Goal: Transaction & Acquisition: Book appointment/travel/reservation

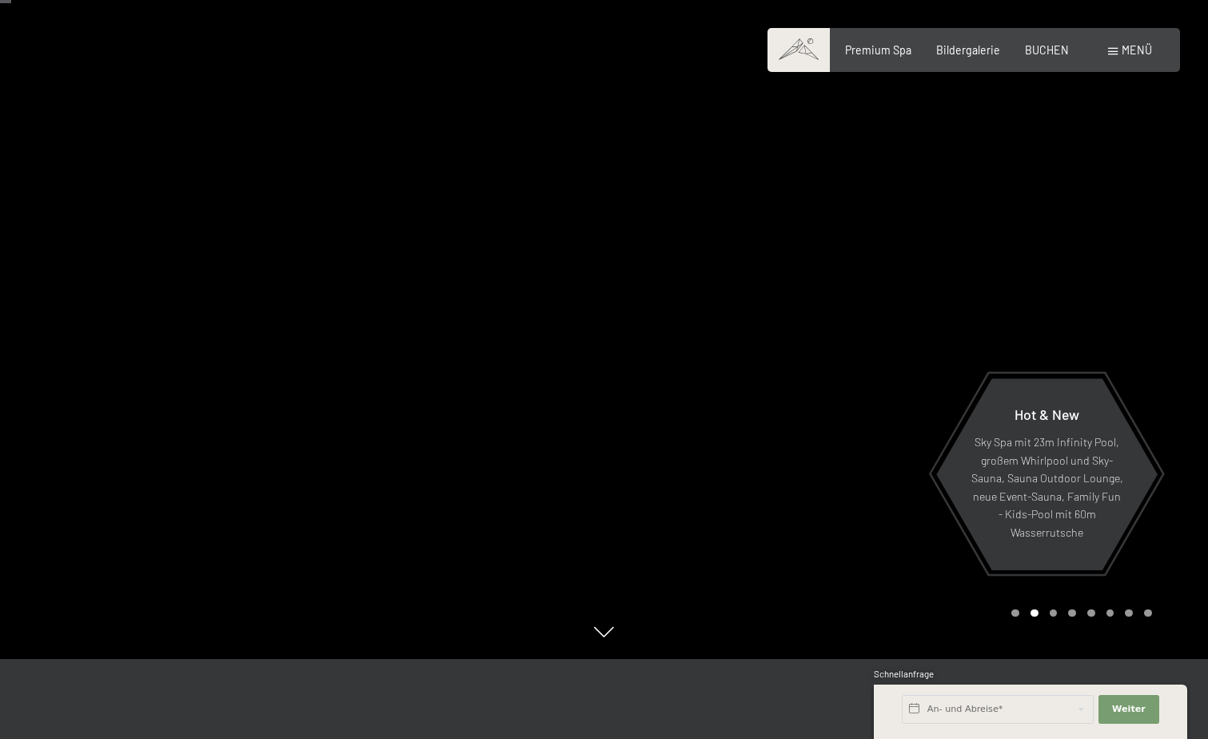
click at [924, 456] on div at bounding box center [906, 289] width 604 height 739
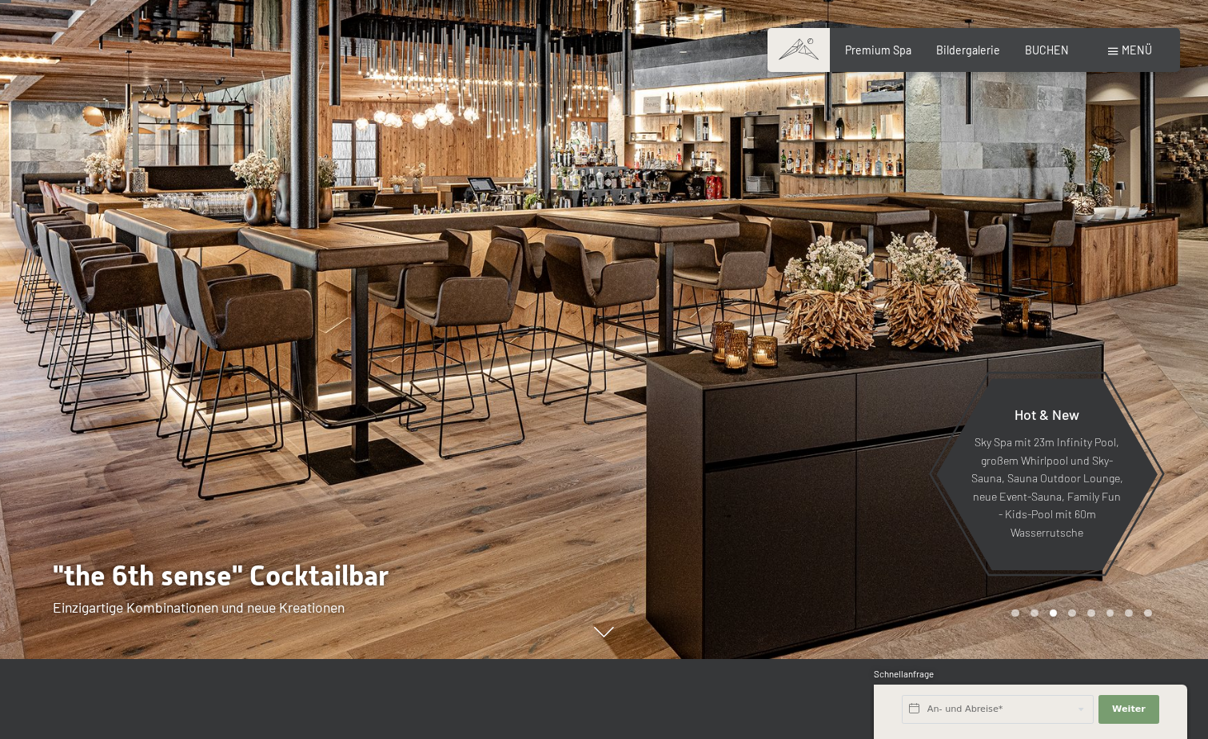
click at [892, 456] on div at bounding box center [906, 289] width 604 height 739
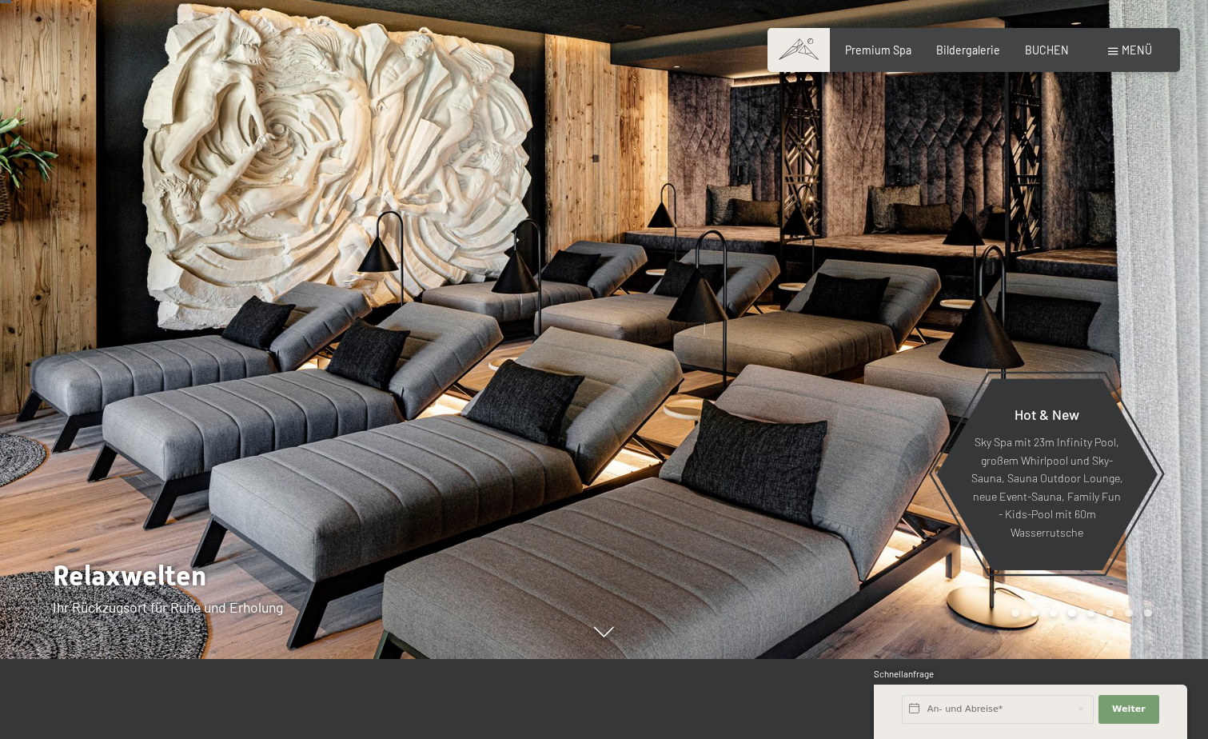
click at [892, 456] on div at bounding box center [906, 289] width 604 height 739
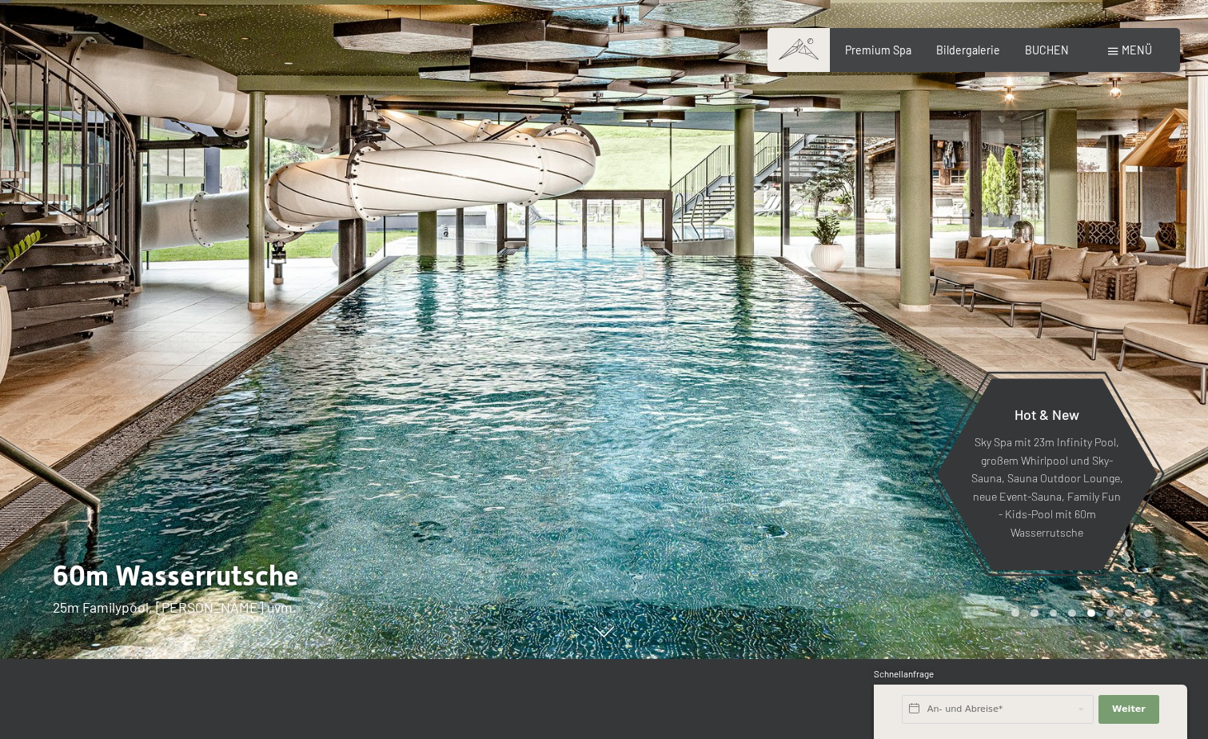
click at [892, 456] on div at bounding box center [906, 289] width 604 height 739
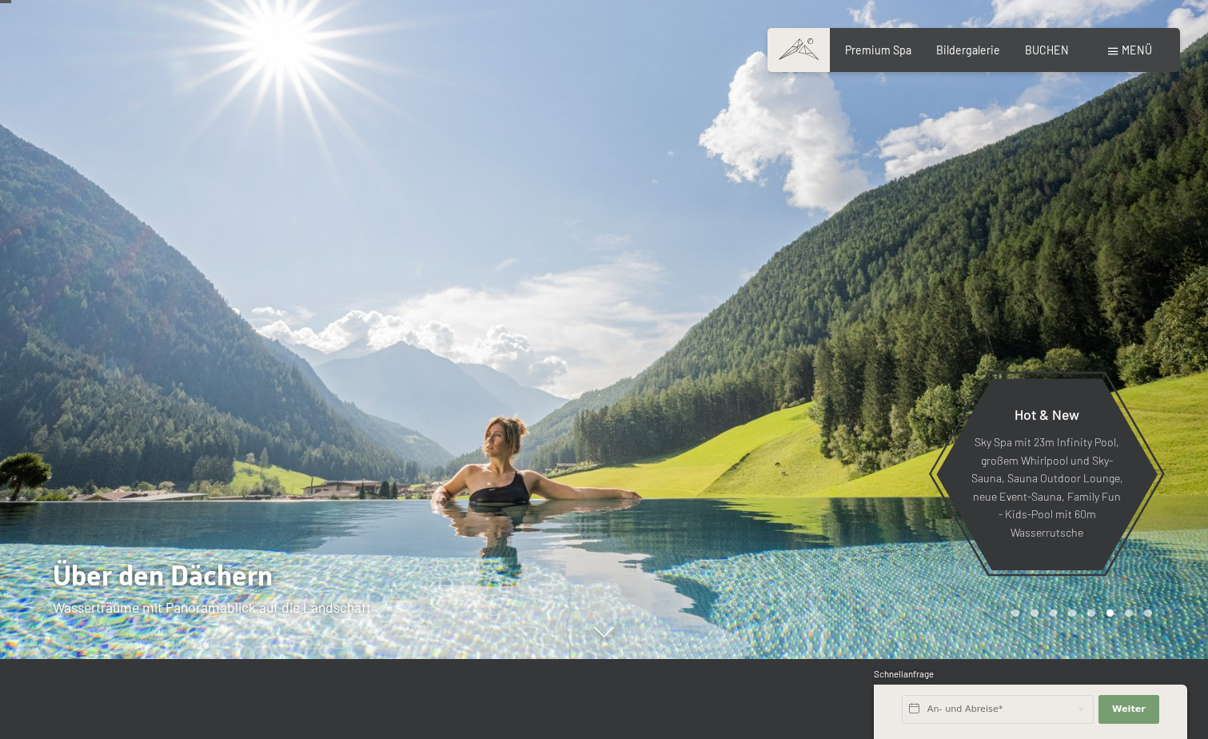
click at [891, 456] on div at bounding box center [906, 289] width 604 height 739
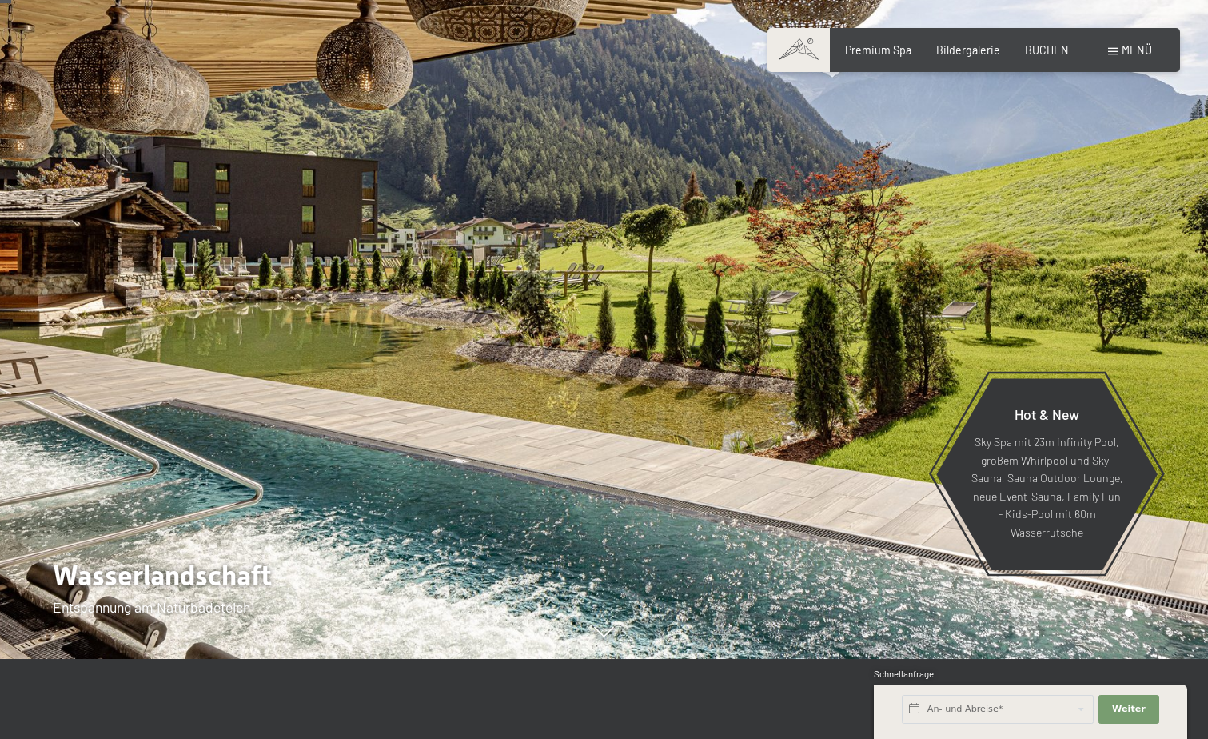
click at [891, 456] on div at bounding box center [906, 289] width 604 height 739
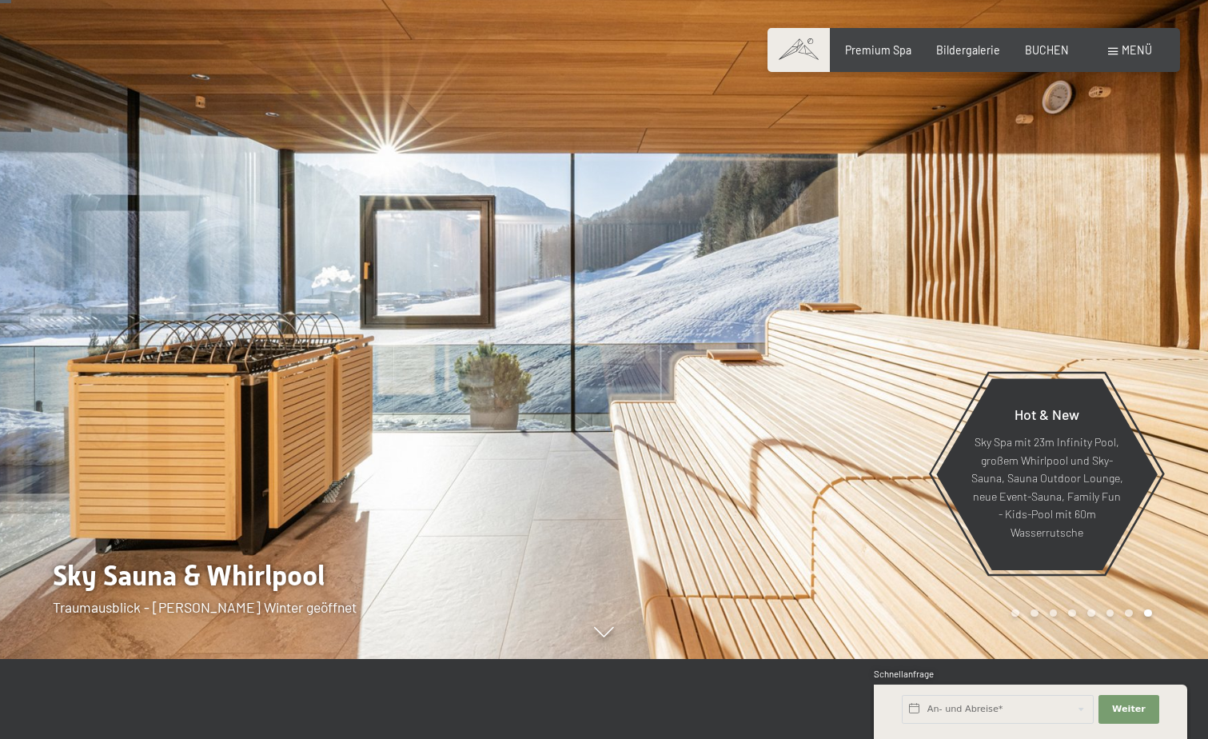
click at [891, 456] on div at bounding box center [906, 289] width 604 height 739
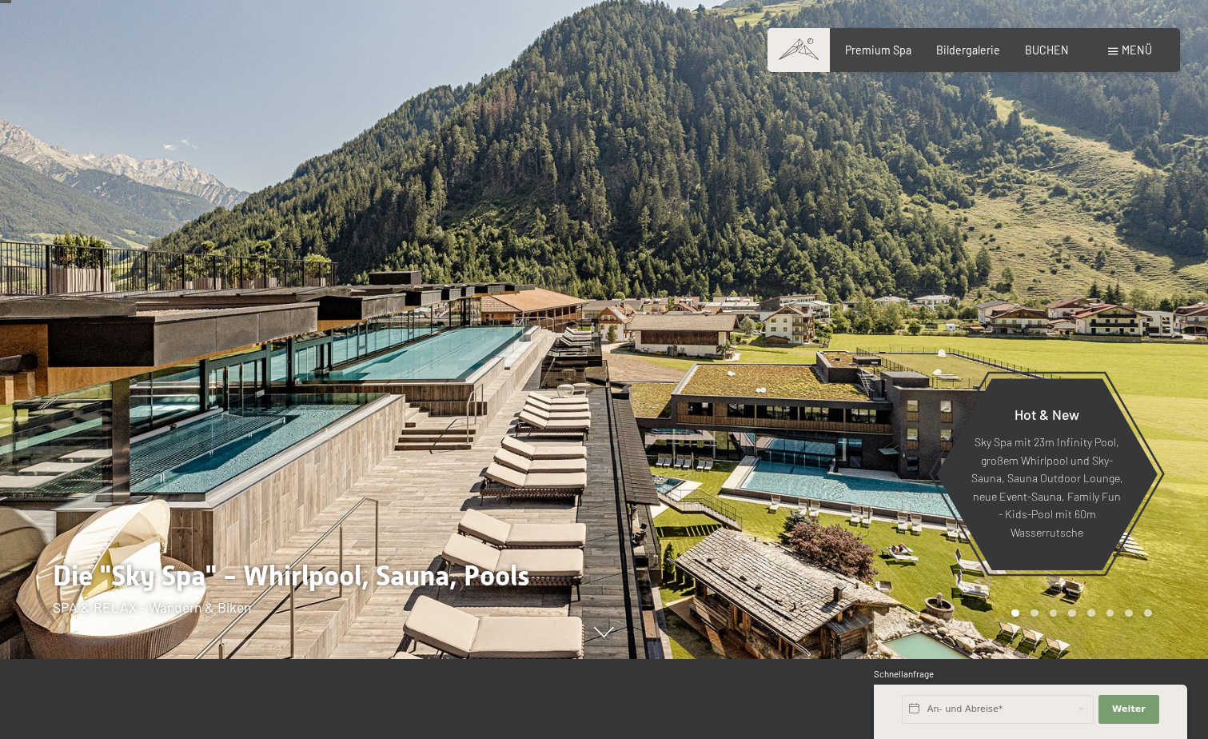
click at [891, 456] on div at bounding box center [906, 289] width 604 height 739
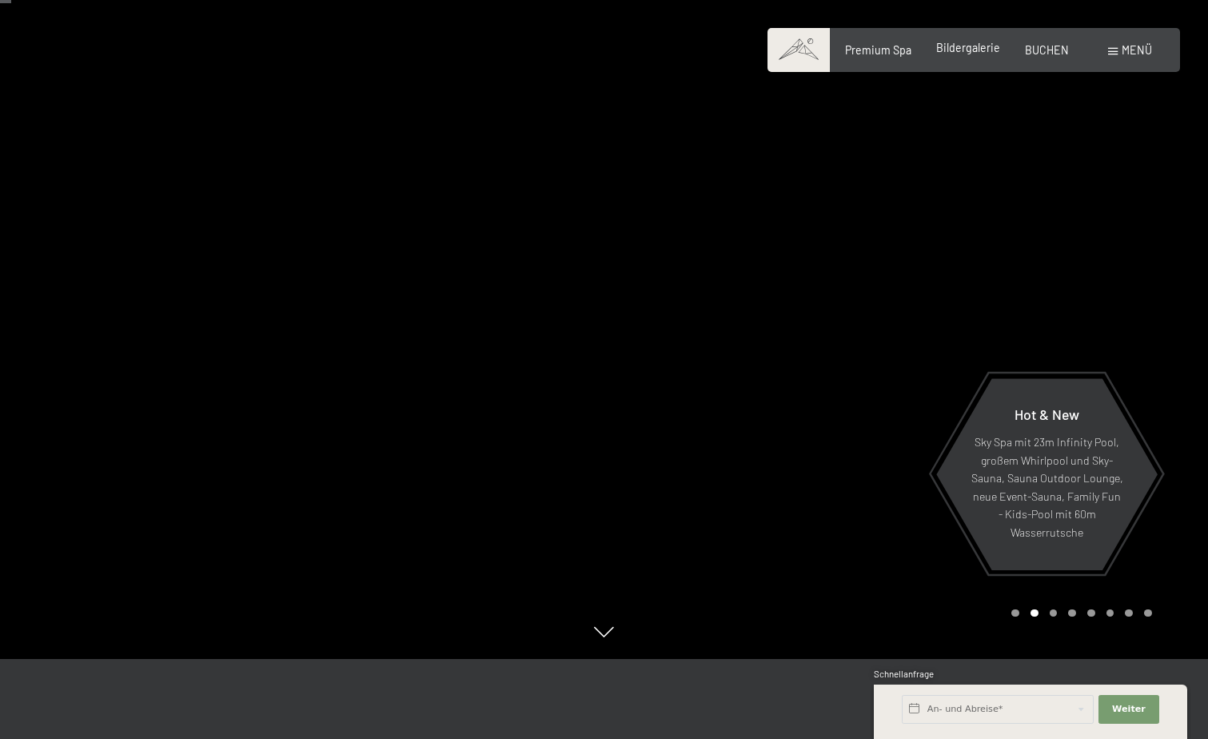
click at [984, 51] on span "Bildergalerie" at bounding box center [968, 48] width 64 height 14
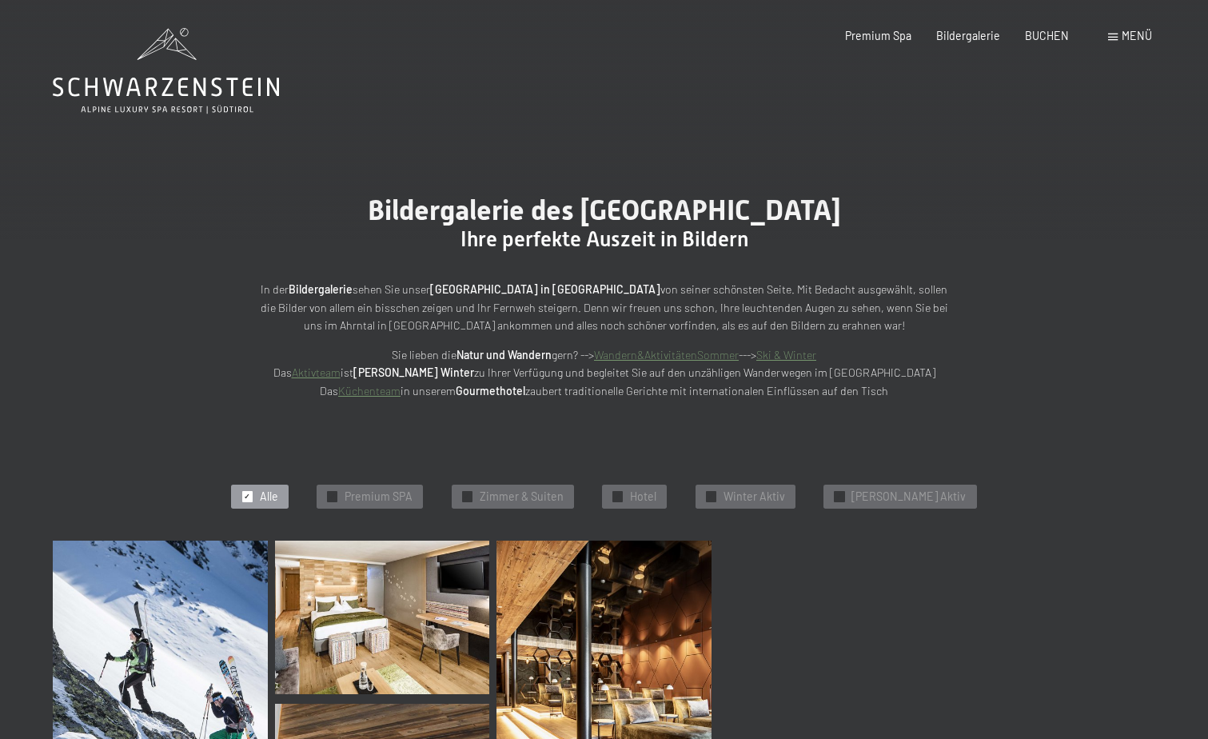
click at [891, 36] on span "Premium Spa" at bounding box center [878, 36] width 66 height 14
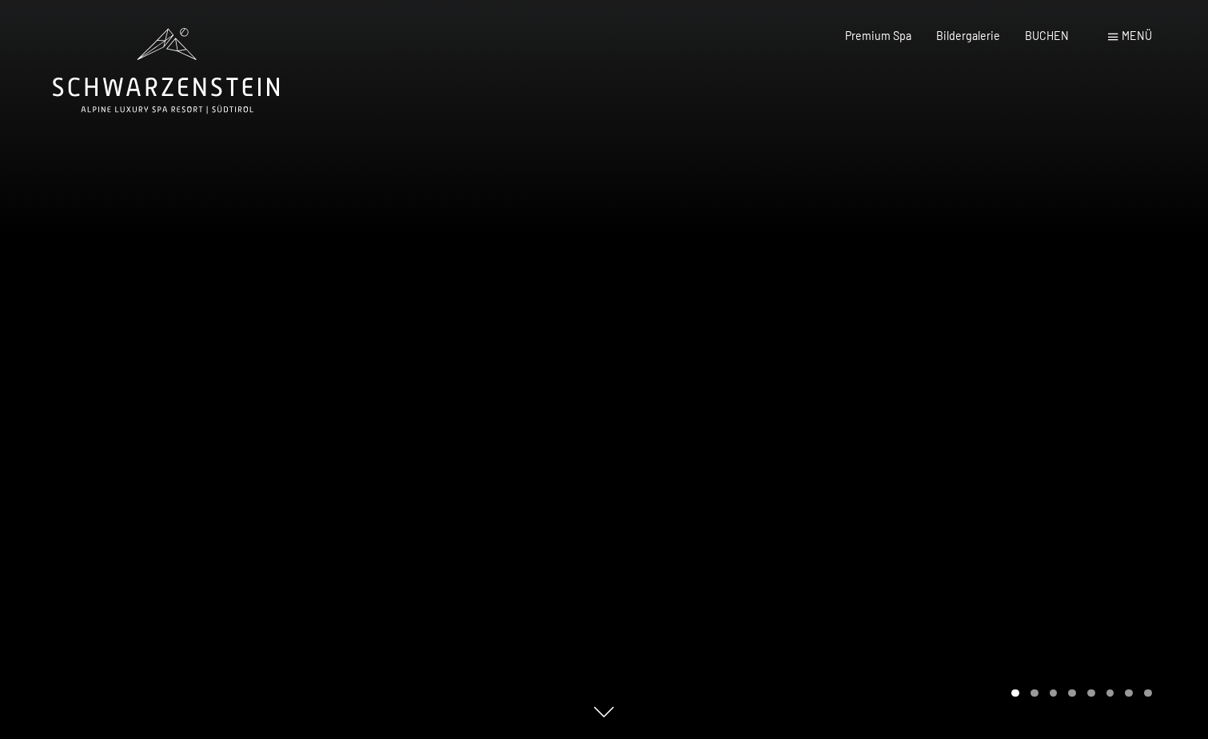
click at [703, 364] on div at bounding box center [906, 369] width 604 height 739
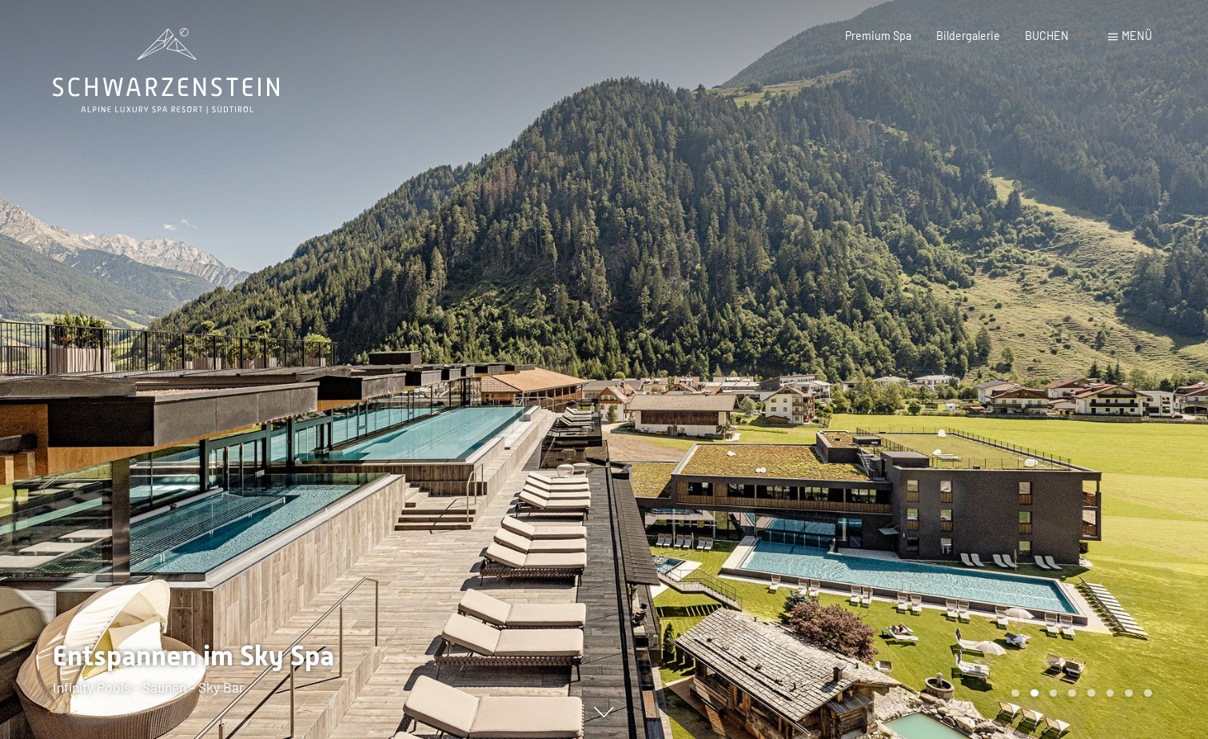
click at [703, 361] on div at bounding box center [906, 369] width 604 height 739
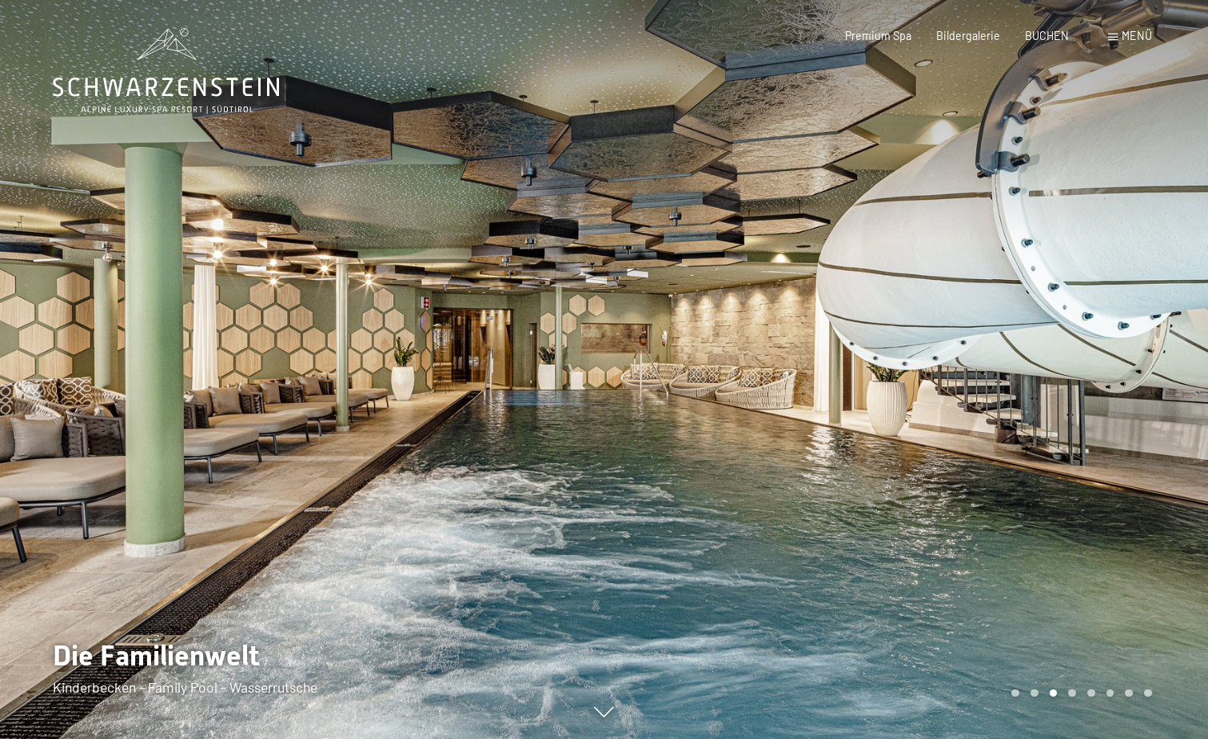
click at [703, 361] on div at bounding box center [906, 369] width 604 height 739
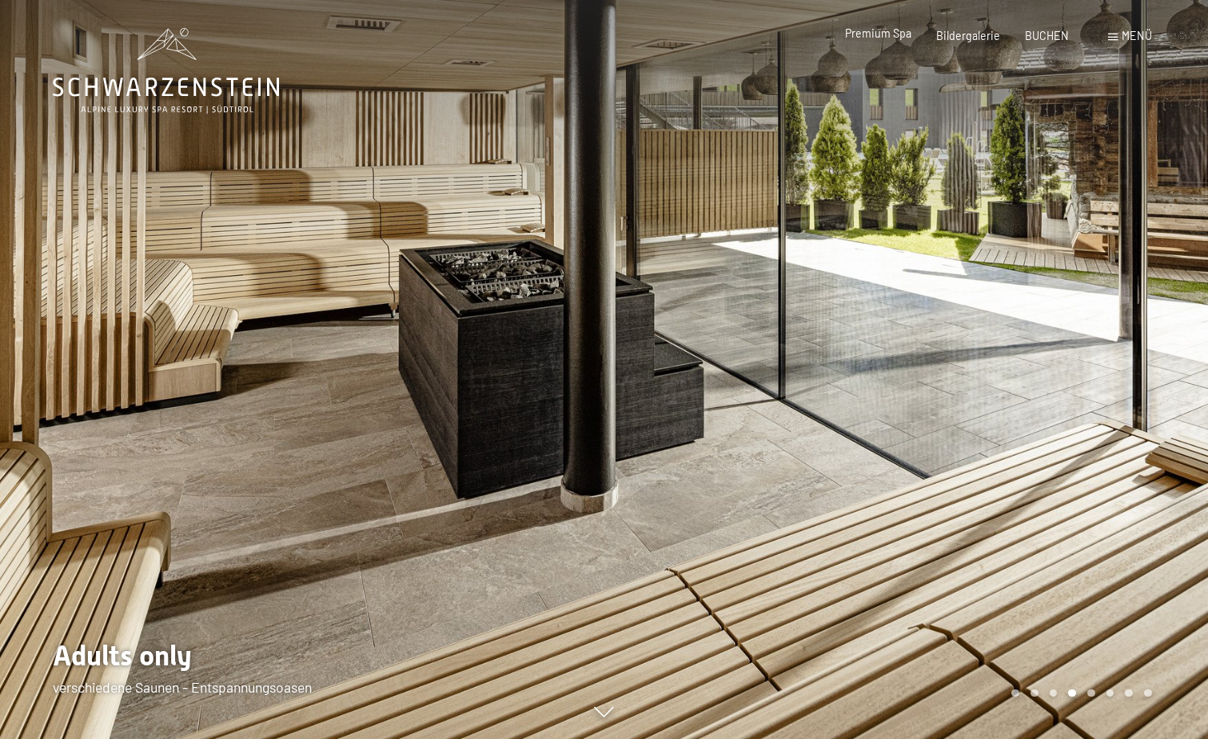
click at [883, 37] on span "Premium Spa" at bounding box center [878, 33] width 66 height 14
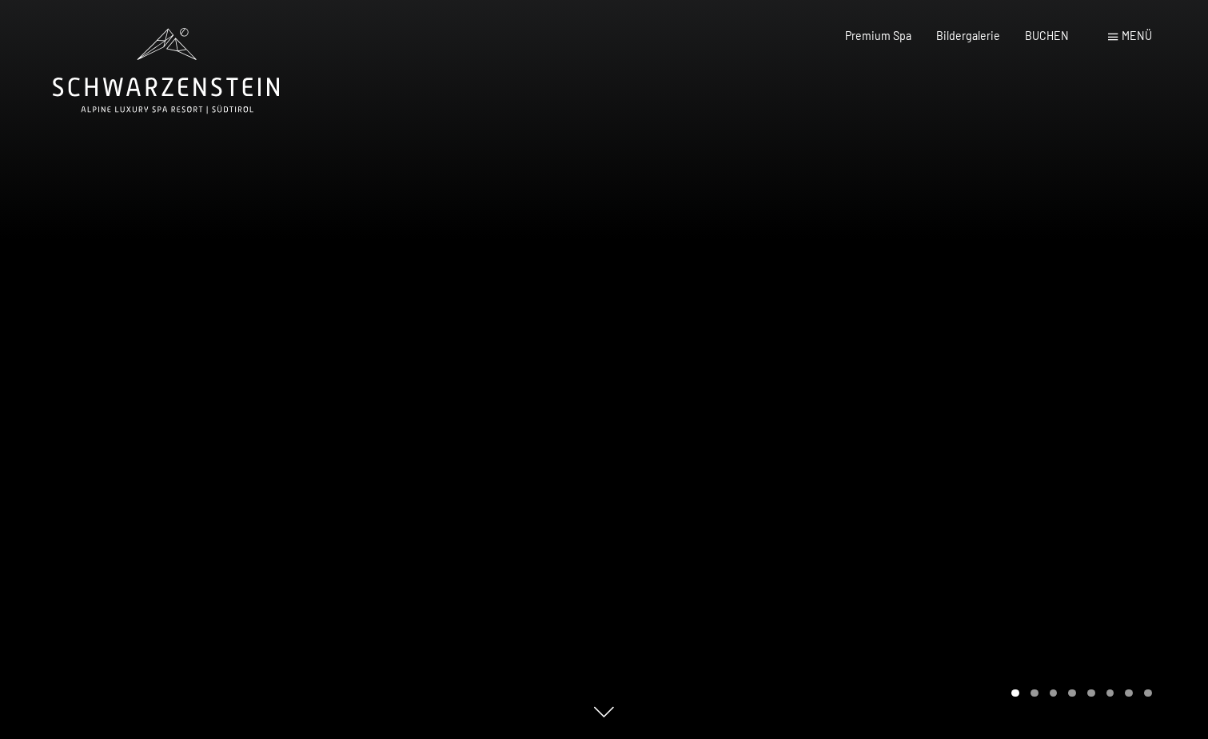
click at [1131, 38] on span "Menü" at bounding box center [1137, 36] width 30 height 14
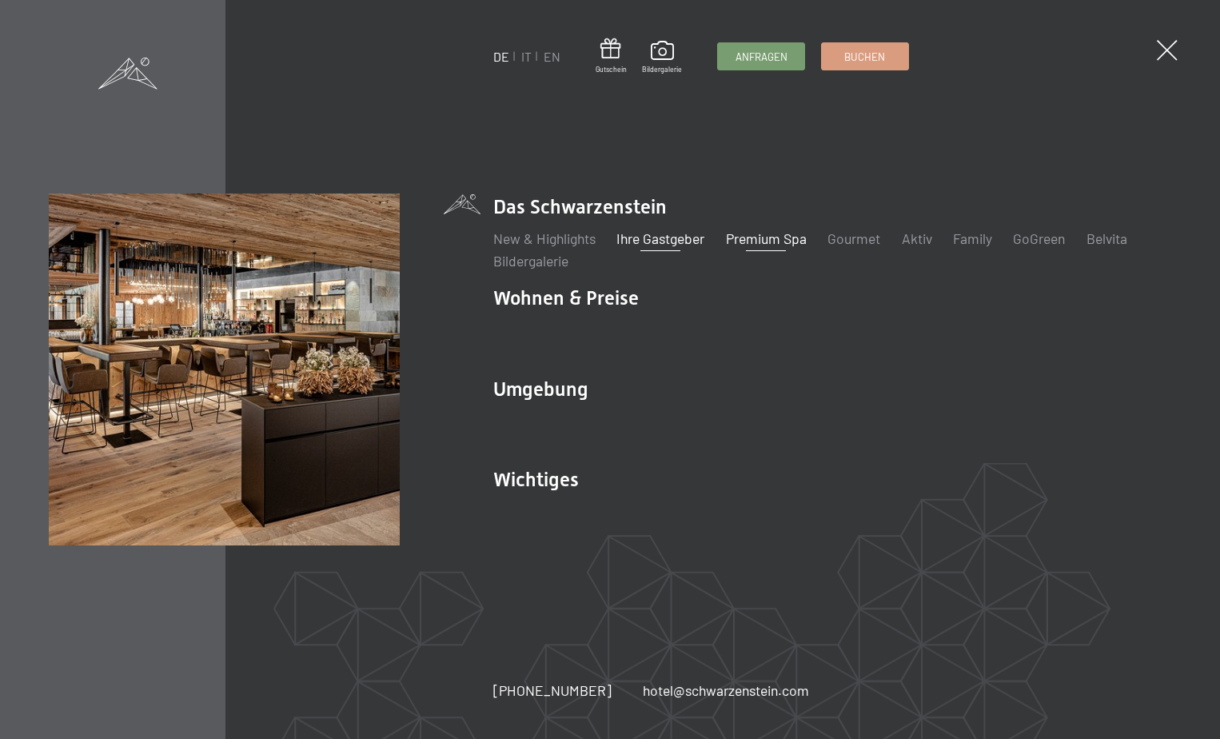
click at [632, 237] on link "Ihre Gastgeber" at bounding box center [660, 238] width 88 height 18
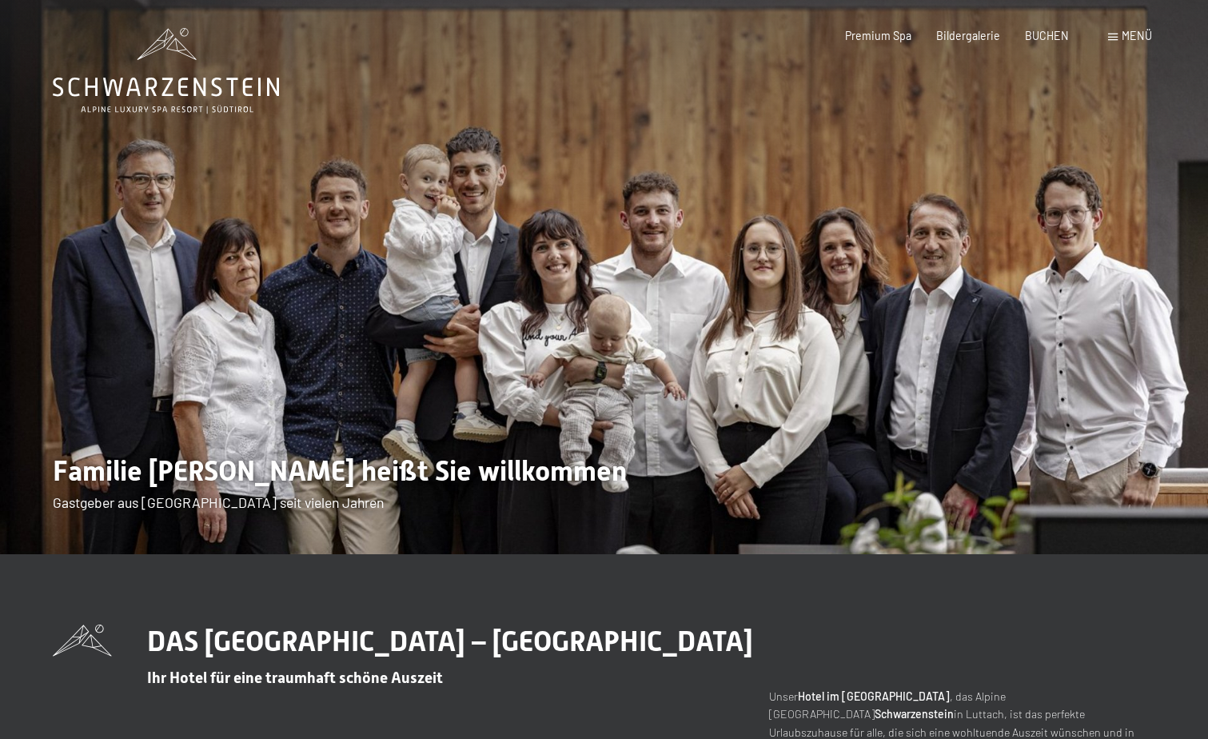
click at [1129, 31] on span "Menü" at bounding box center [1137, 36] width 30 height 14
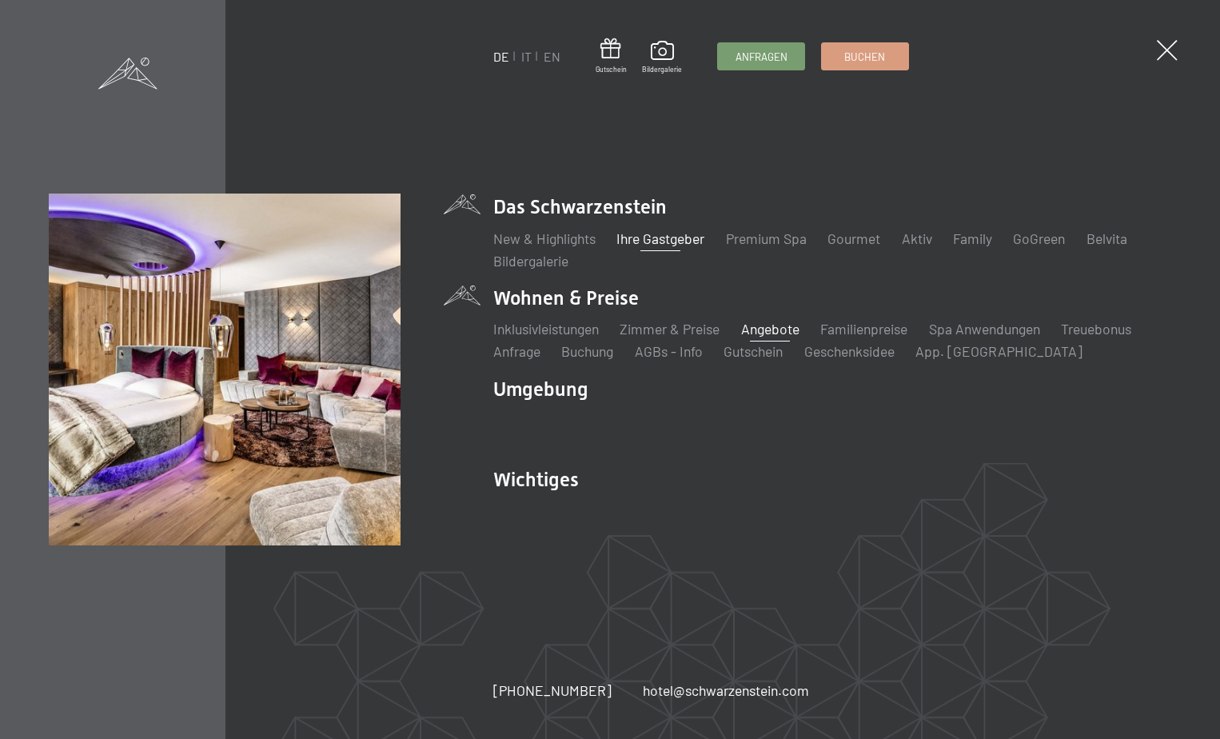
click at [770, 327] on link "Angebote" at bounding box center [770, 329] width 58 height 18
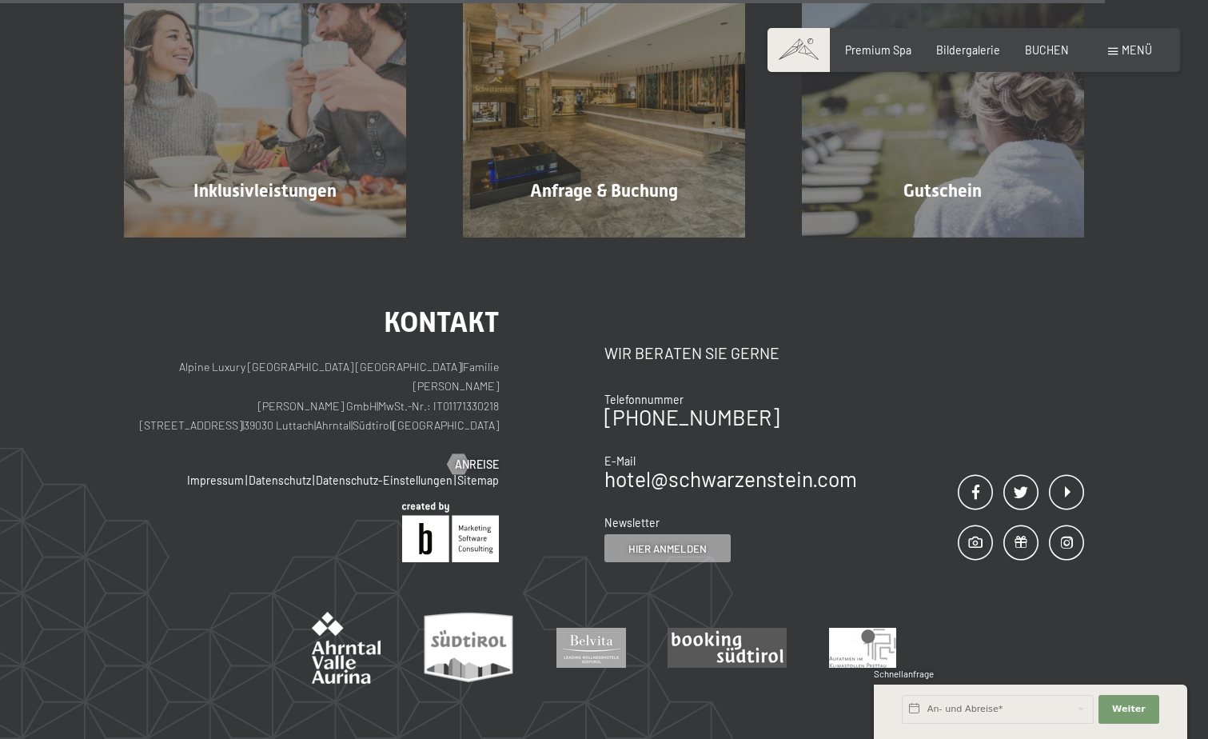
scroll to position [2558, 0]
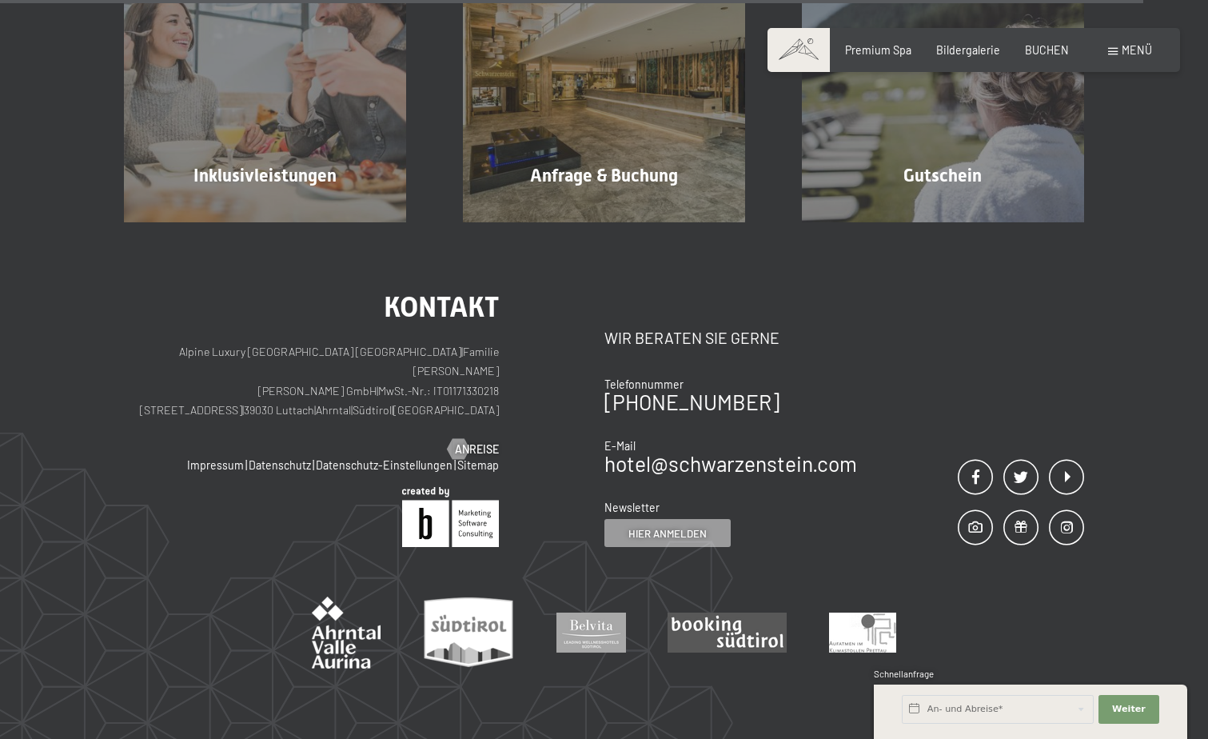
drag, startPoint x: 245, startPoint y: 371, endPoint x: 369, endPoint y: 373, distance: 124.7
click at [369, 373] on p "Alpine Luxury SPA Resort SCHWARZENSTEIN | Familie Zimmerhofer Otmar Zimmerhofer…" at bounding box center [311, 381] width 375 height 79
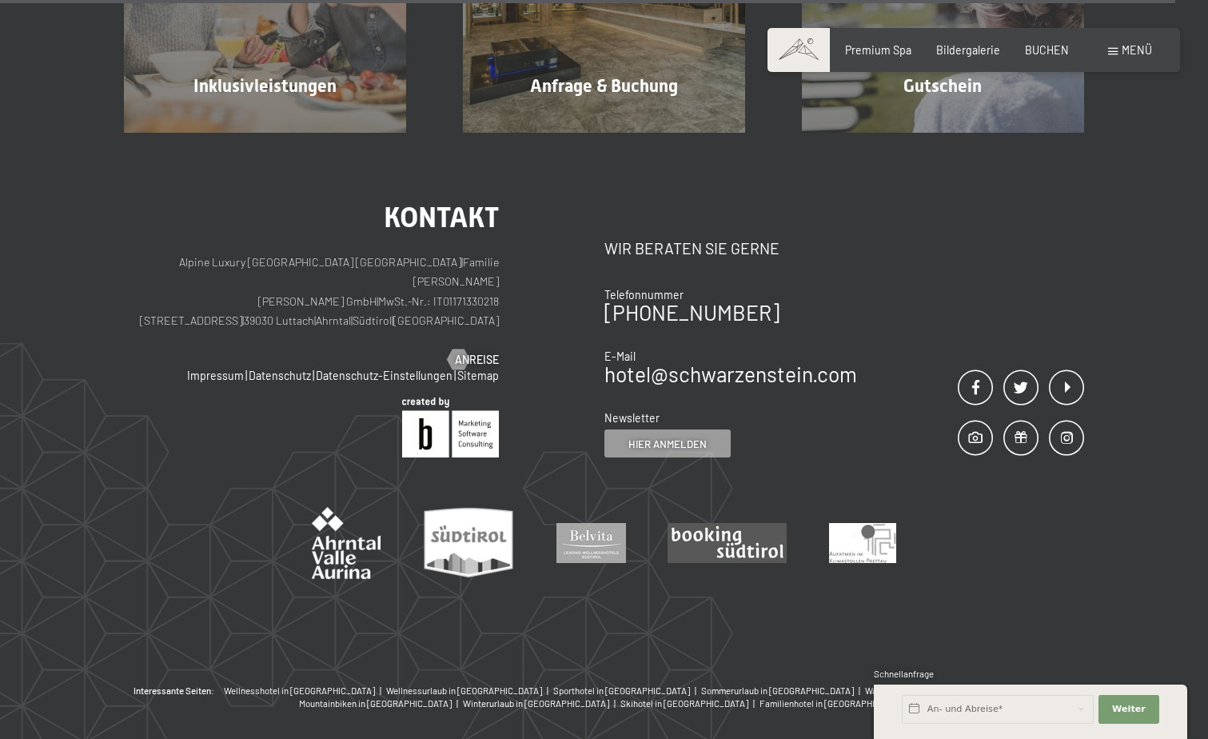
scroll to position [2623, 0]
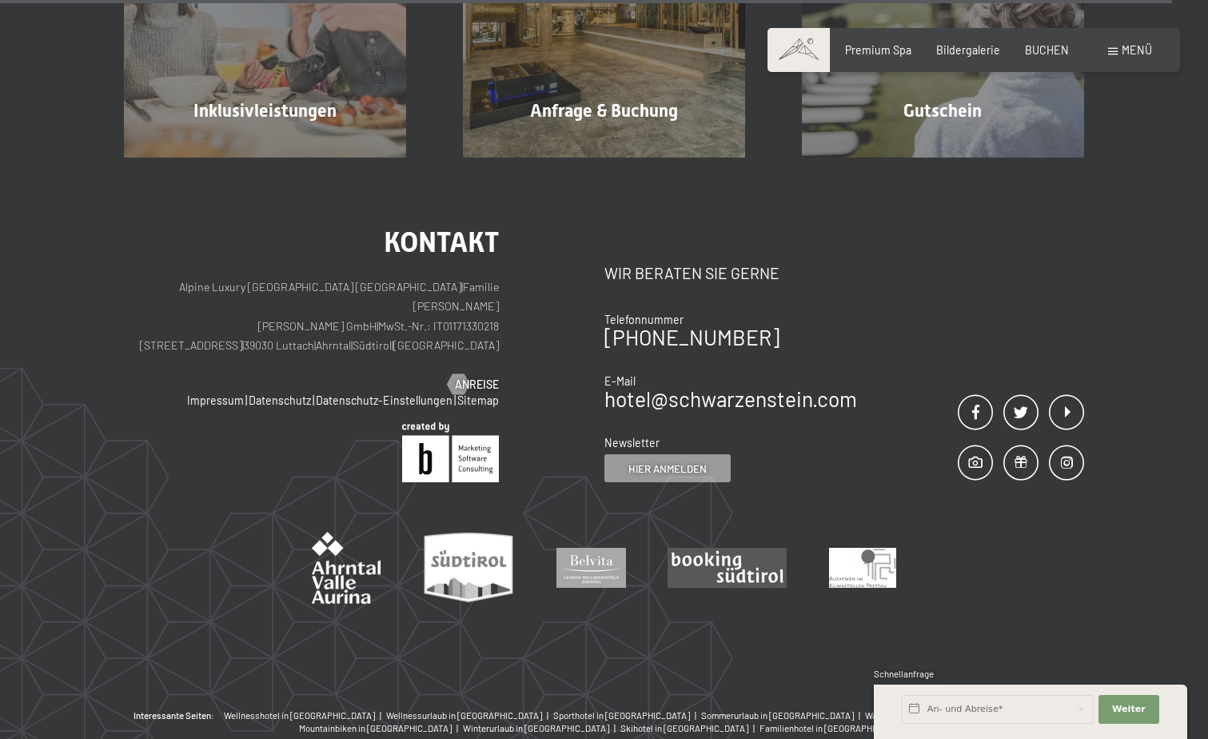
click at [1126, 49] on span "Menü" at bounding box center [1137, 50] width 30 height 14
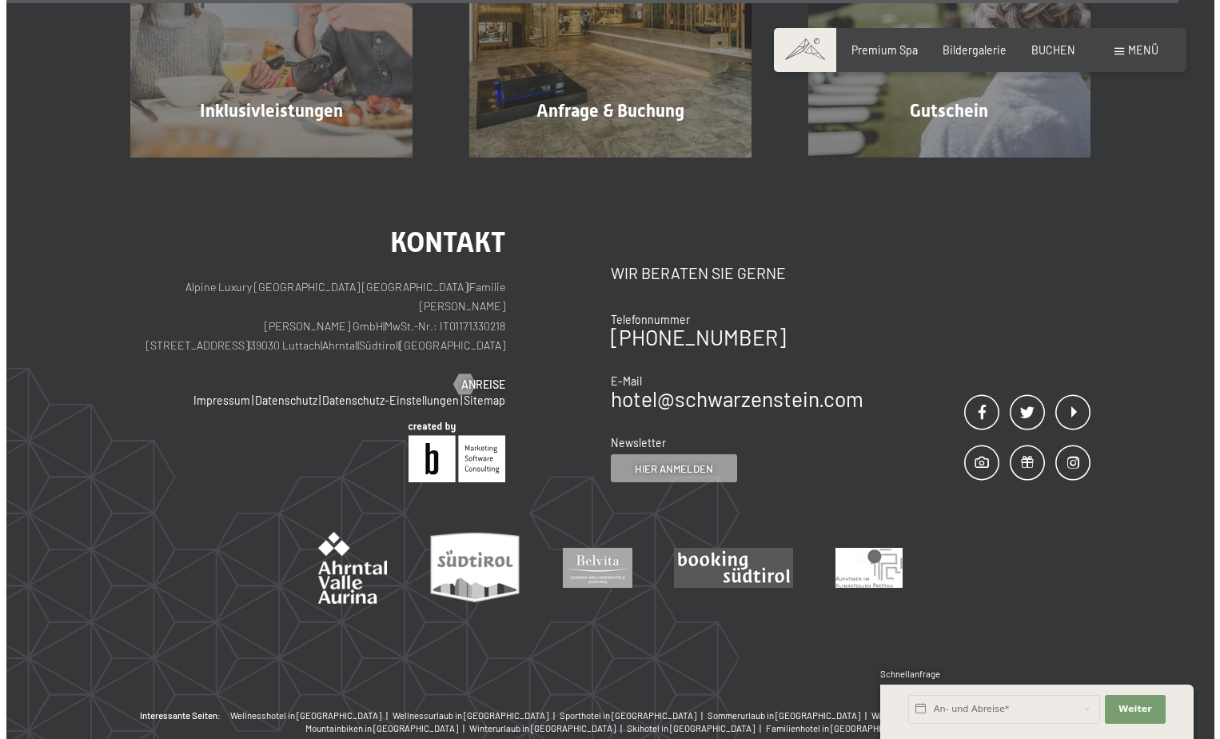
scroll to position [2643, 0]
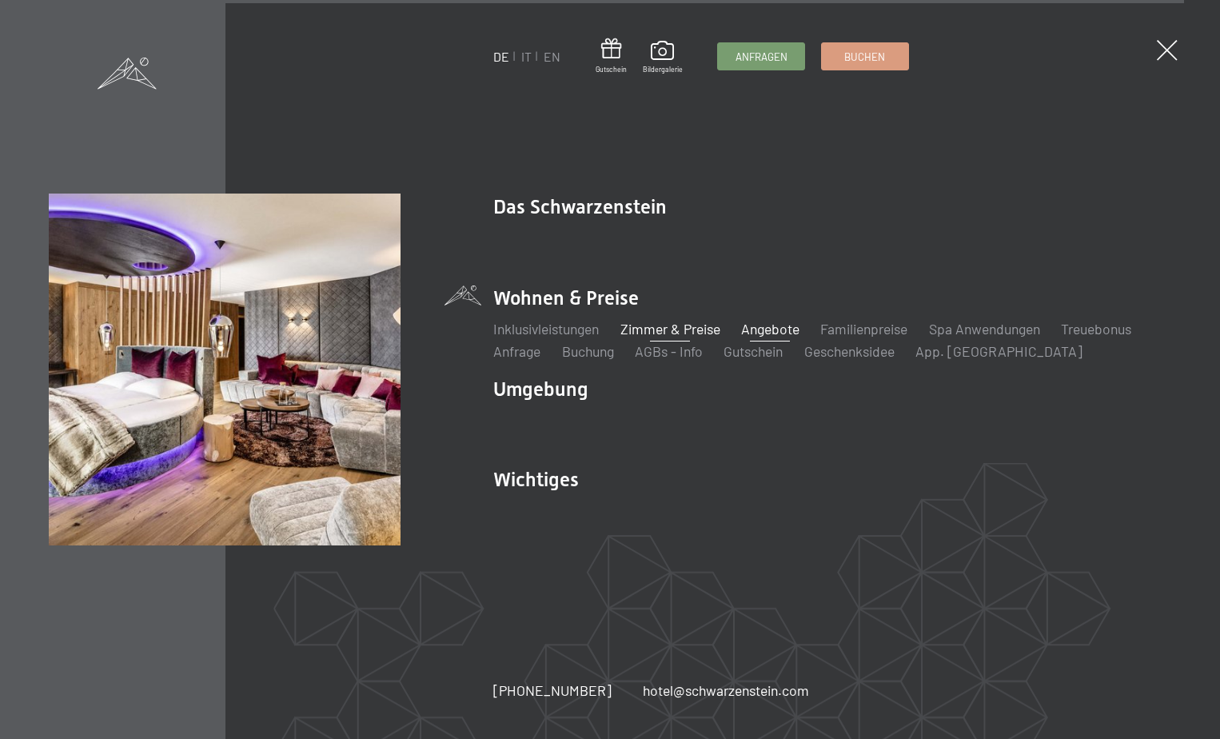
click at [698, 331] on link "Zimmer & Preise" at bounding box center [670, 329] width 100 height 18
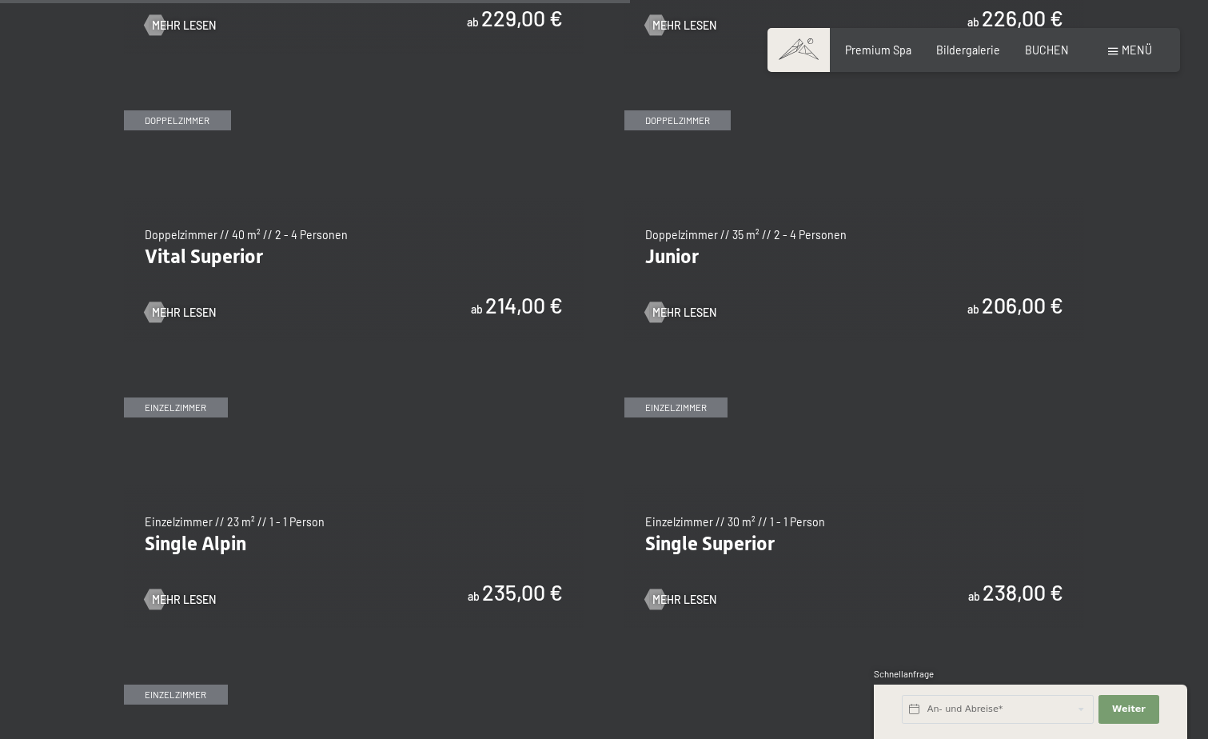
scroll to position [1999, 0]
